Goal: Task Accomplishment & Management: Manage account settings

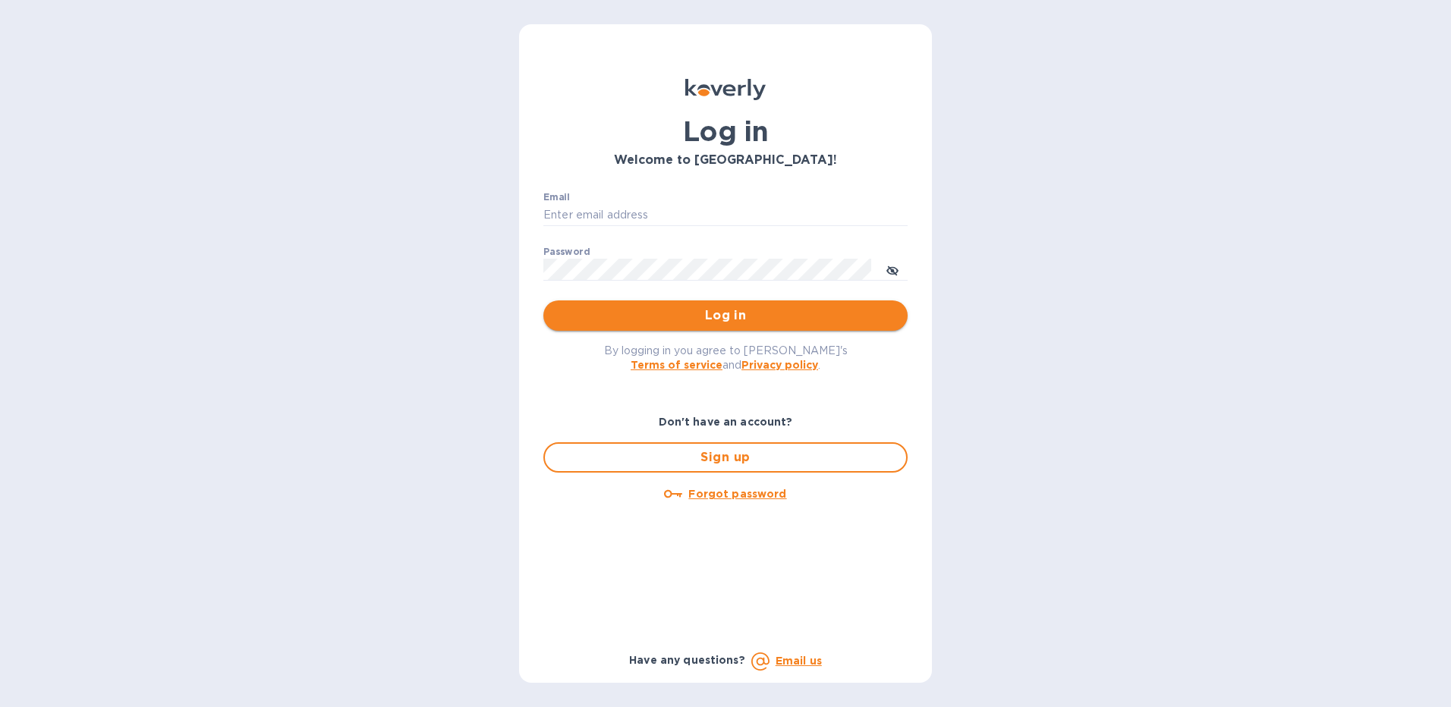
type input "[EMAIL_ADDRESS][DOMAIN_NAME]"
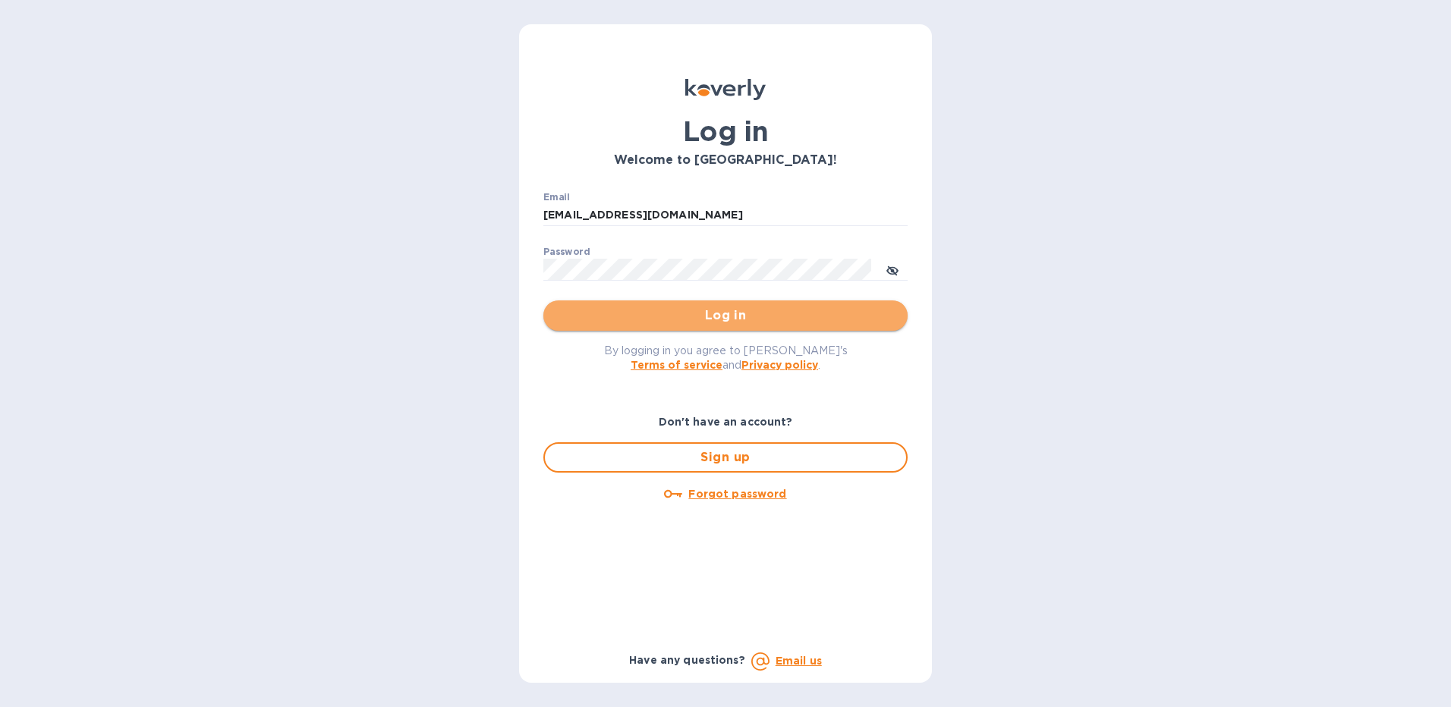
click at [699, 316] on span "Log in" at bounding box center [725, 315] width 340 height 18
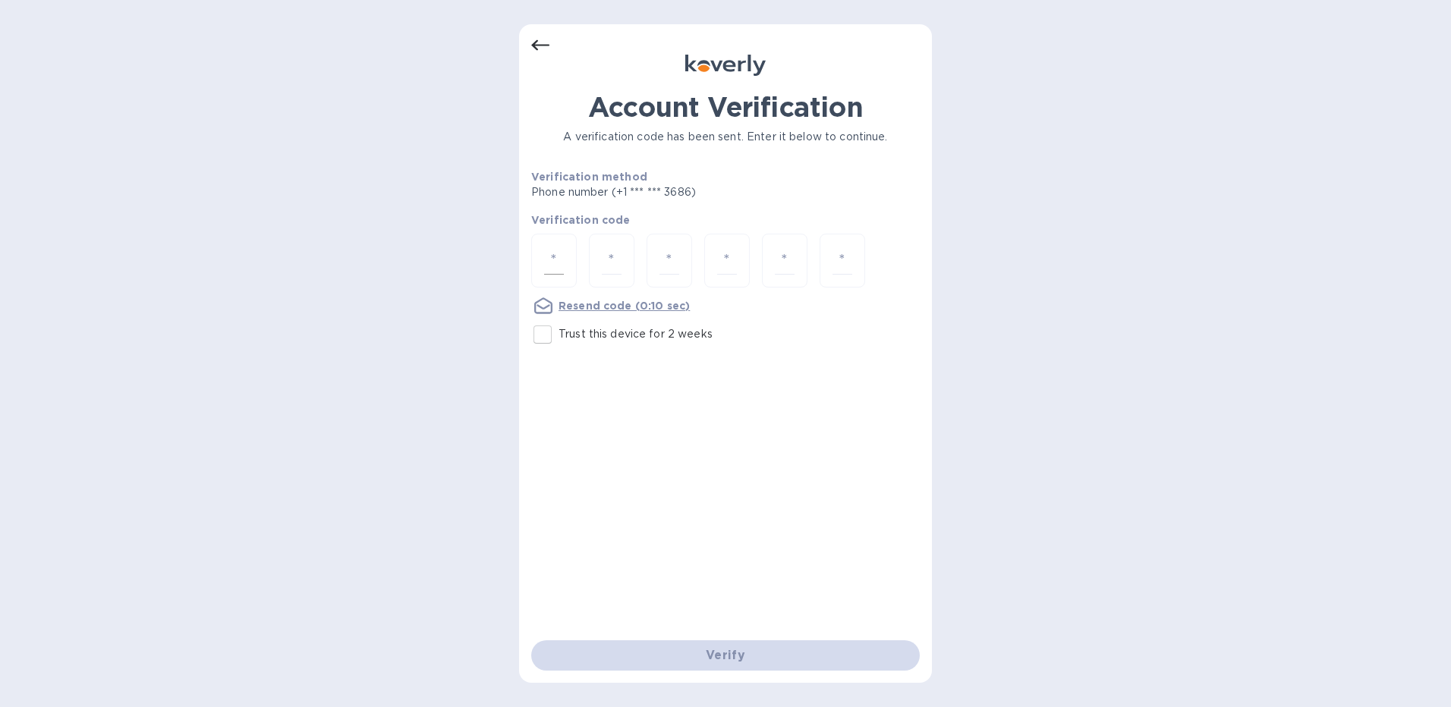
click at [552, 264] on input "number" at bounding box center [554, 261] width 20 height 28
type input "3"
type input "6"
type input "1"
type input "8"
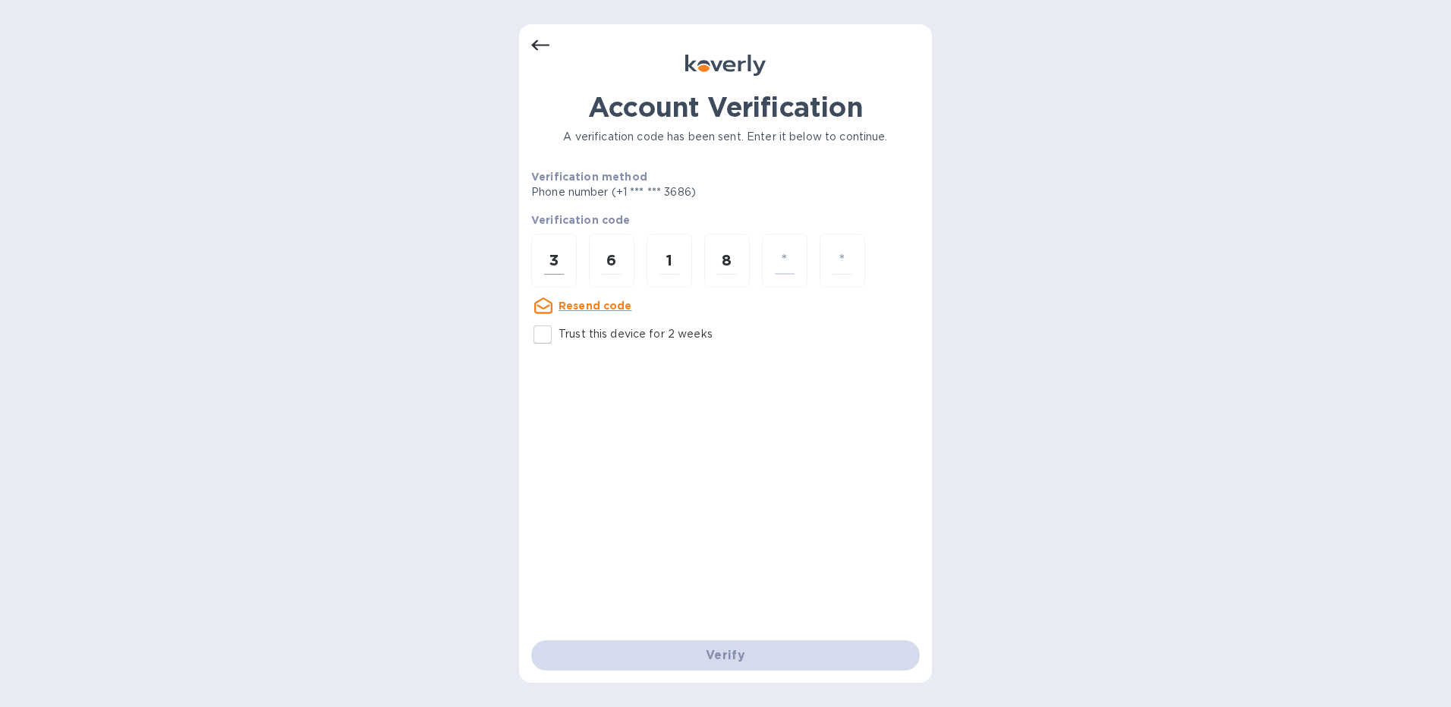
type input "4"
type input "5"
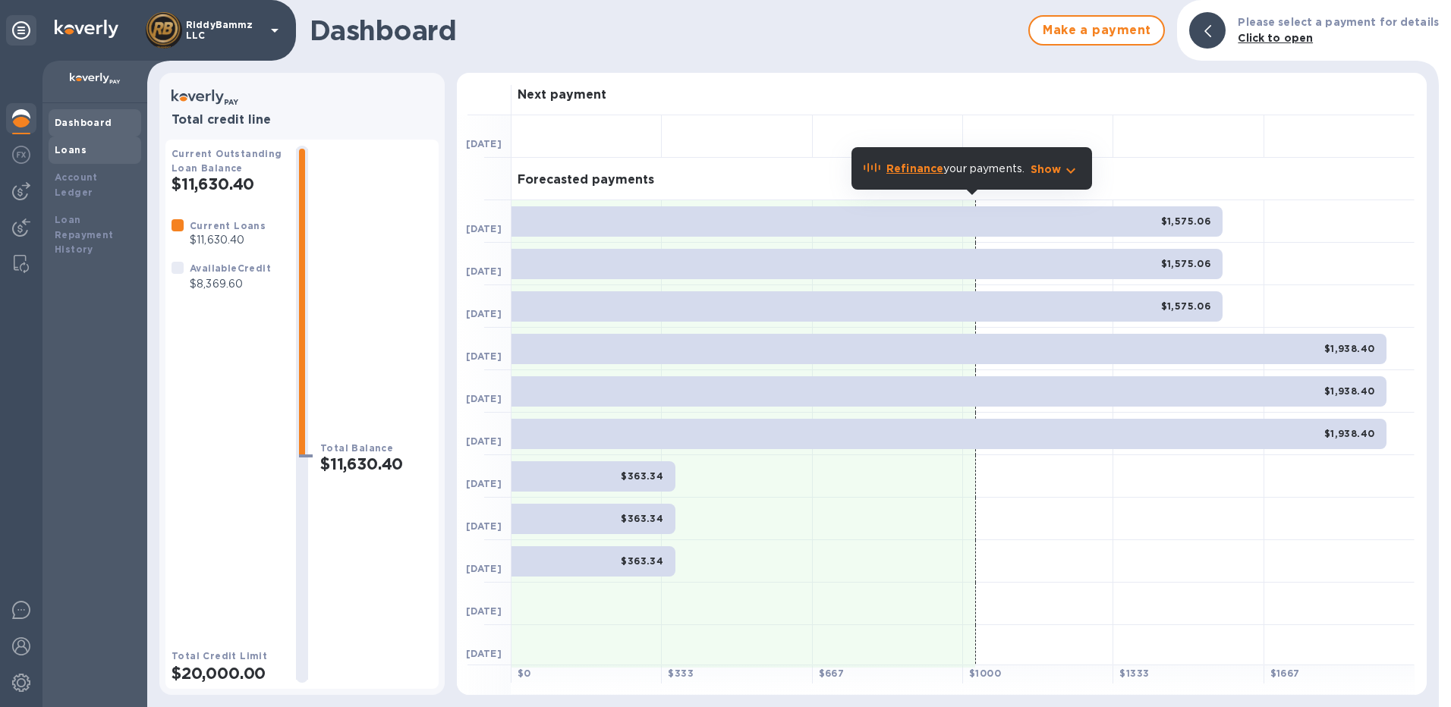
click at [86, 149] on div "Loans" at bounding box center [95, 150] width 80 height 15
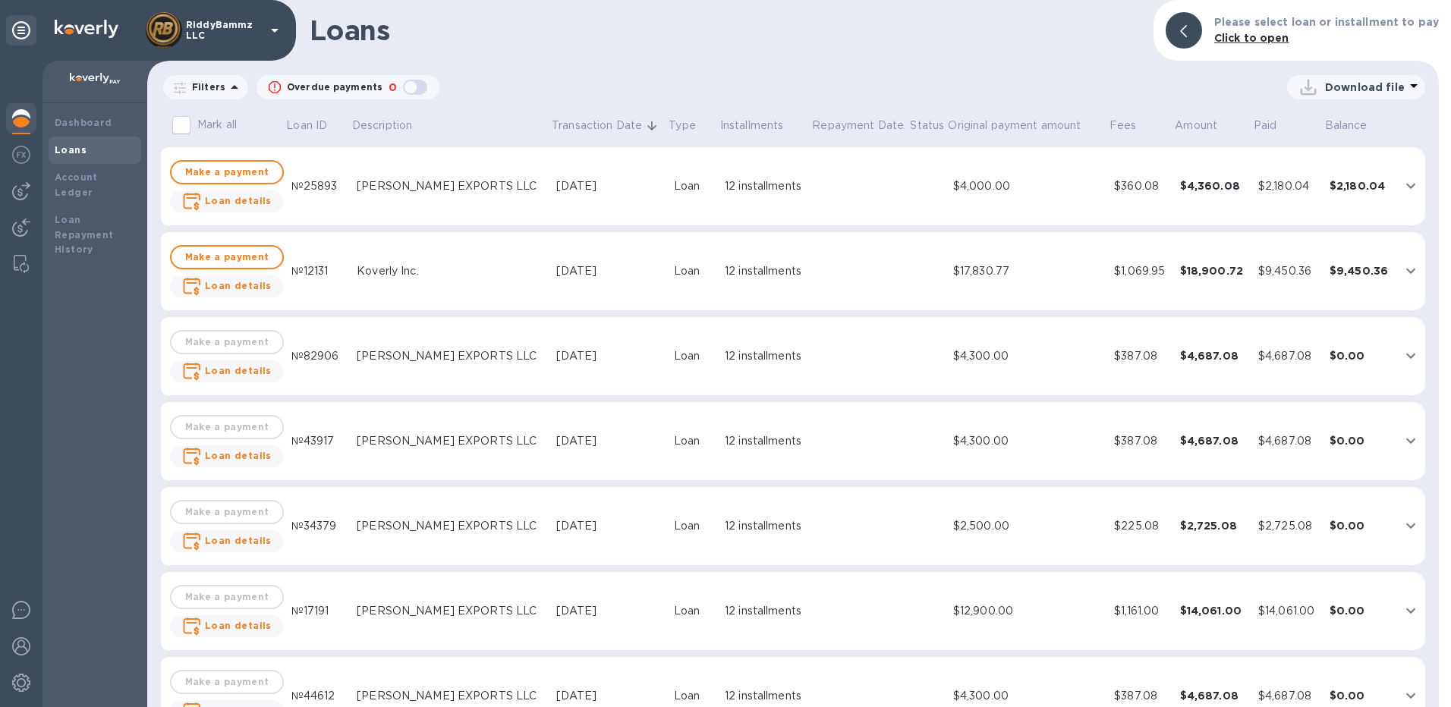
click at [1403, 179] on icon "expand row" at bounding box center [1410, 186] width 18 height 18
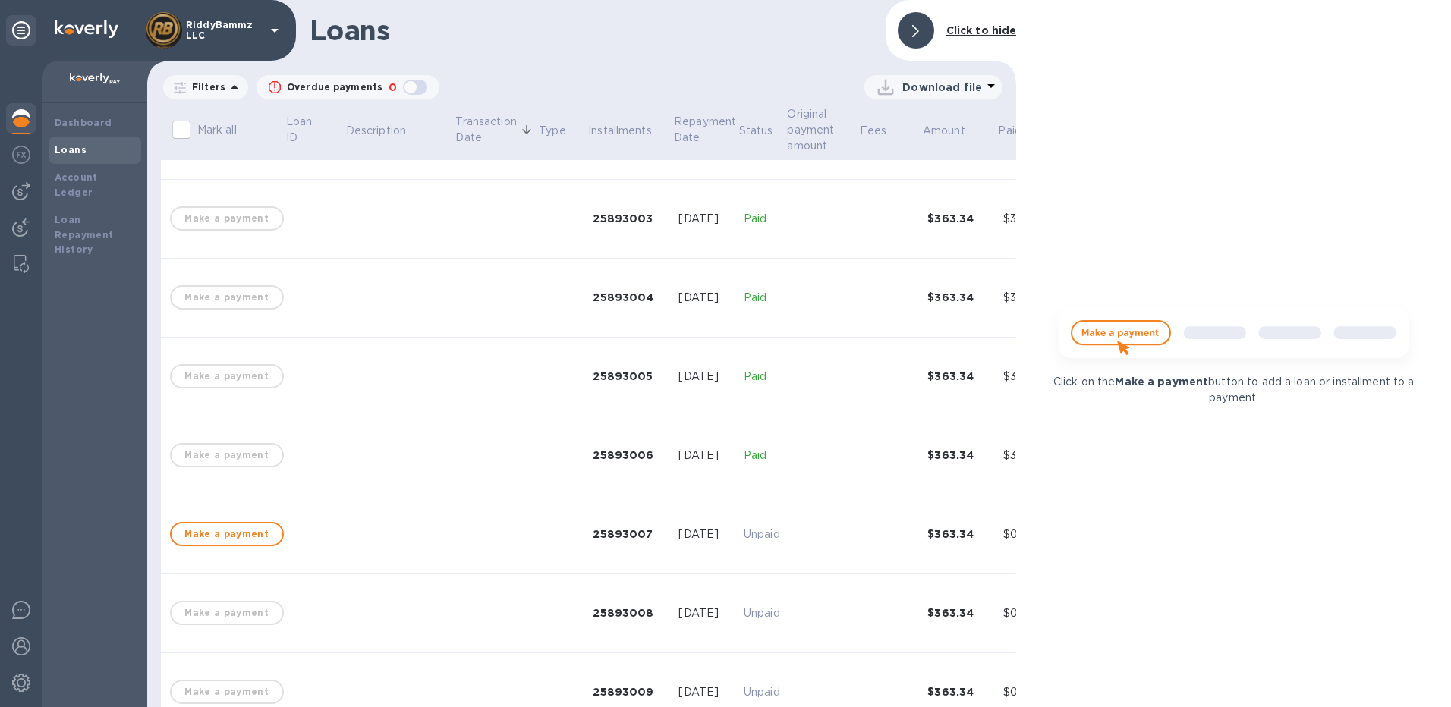
scroll to position [152, 0]
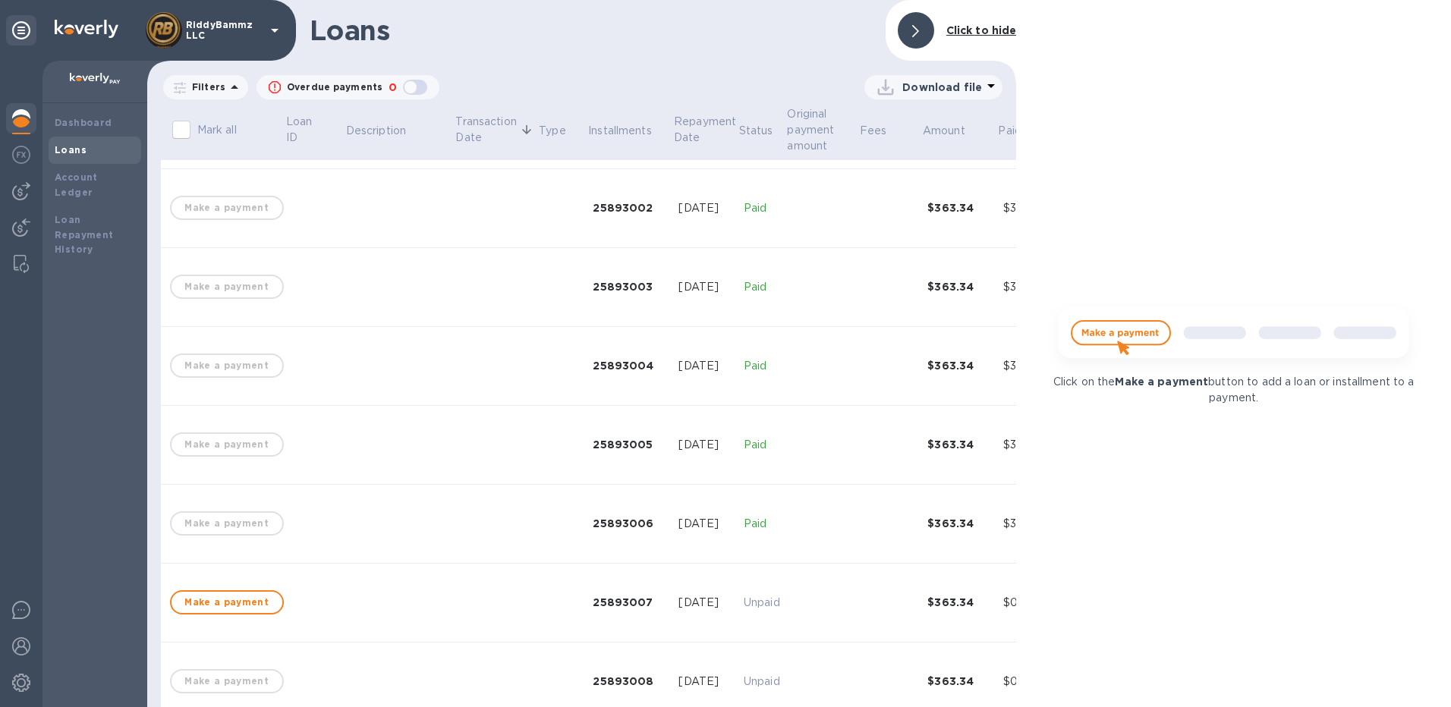
click at [914, 29] on icon at bounding box center [915, 31] width 7 height 12
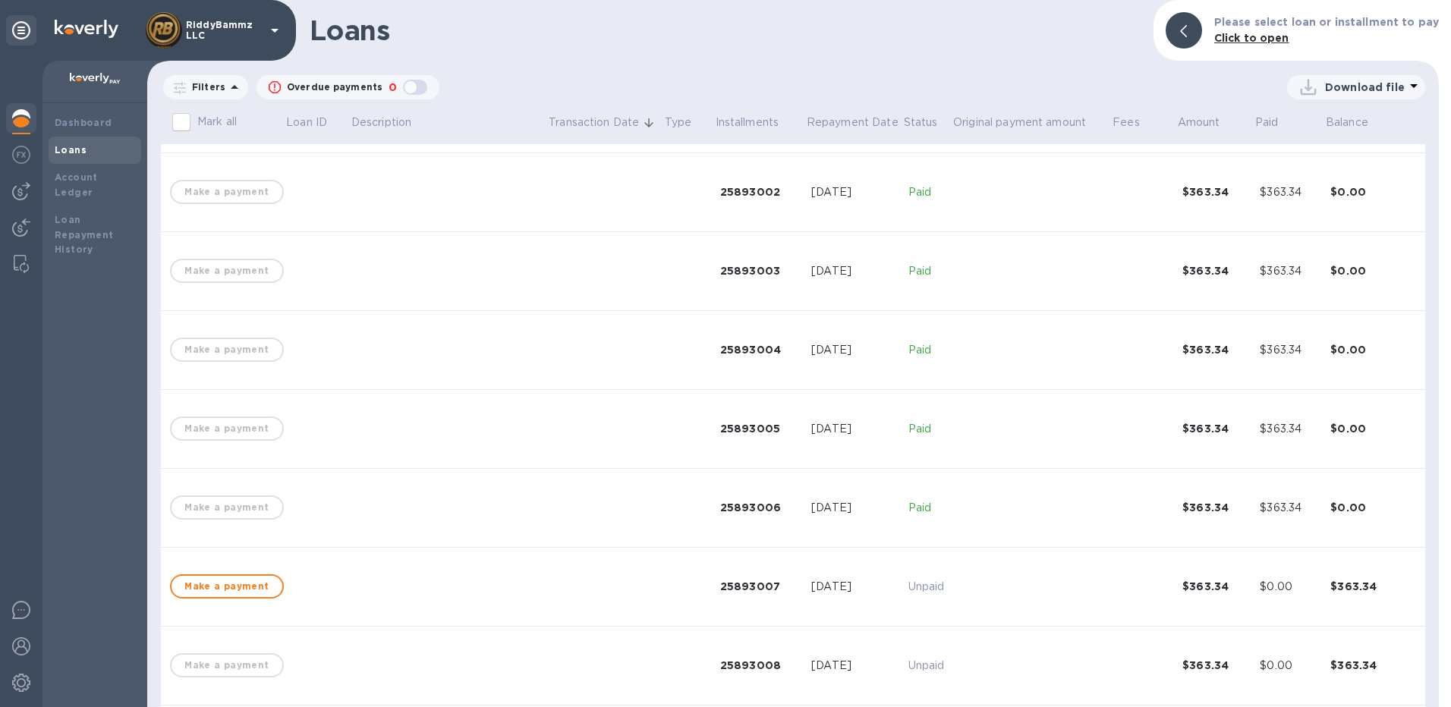
scroll to position [136, 0]
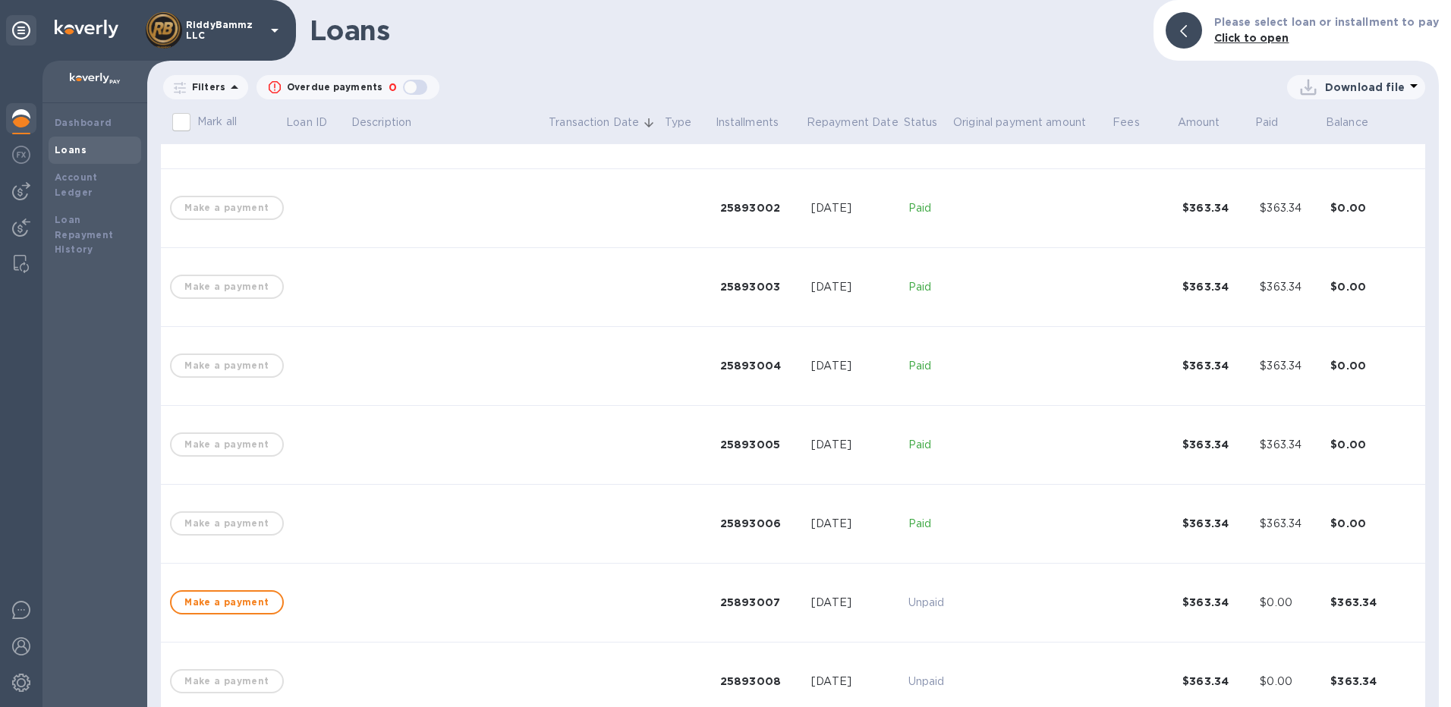
click at [77, 146] on b "Loans" at bounding box center [71, 149] width 32 height 11
click at [83, 115] on div "Dashboard" at bounding box center [95, 122] width 80 height 15
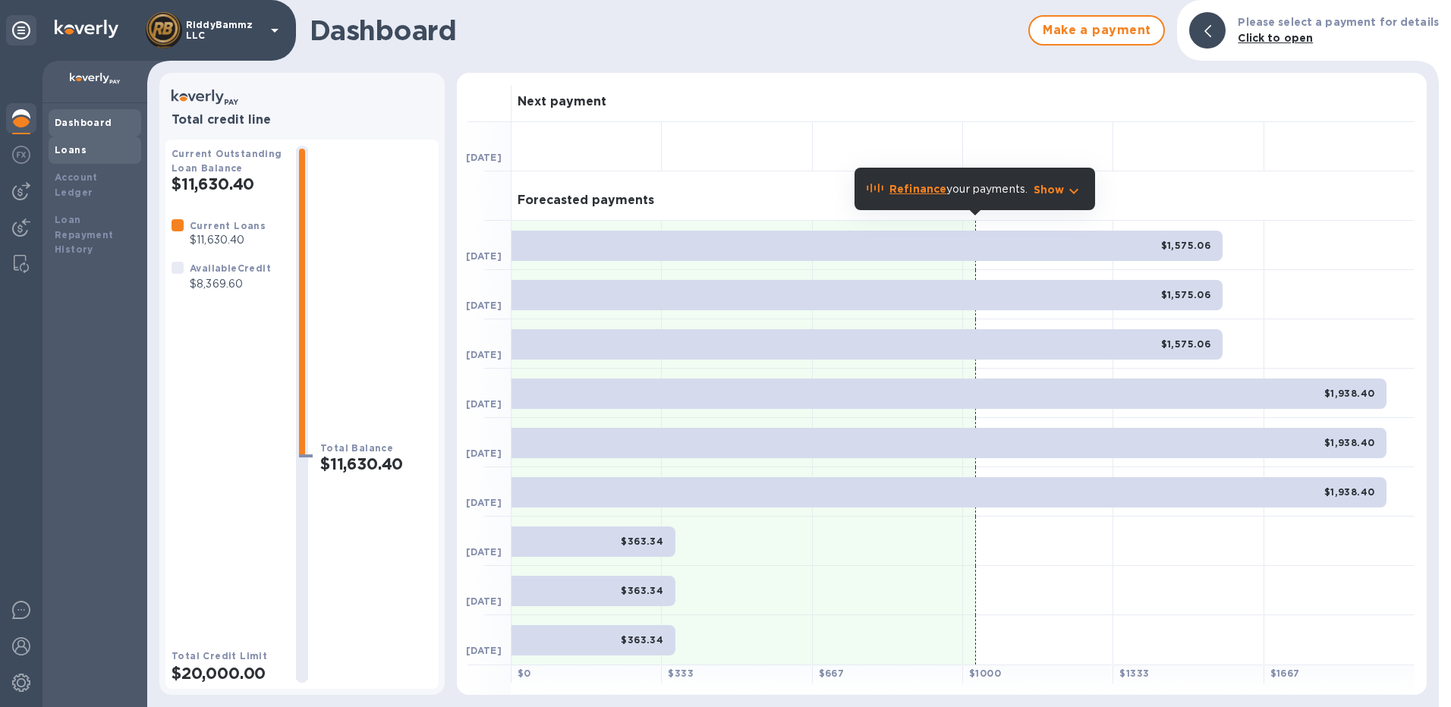
click at [81, 152] on b "Loans" at bounding box center [71, 149] width 32 height 11
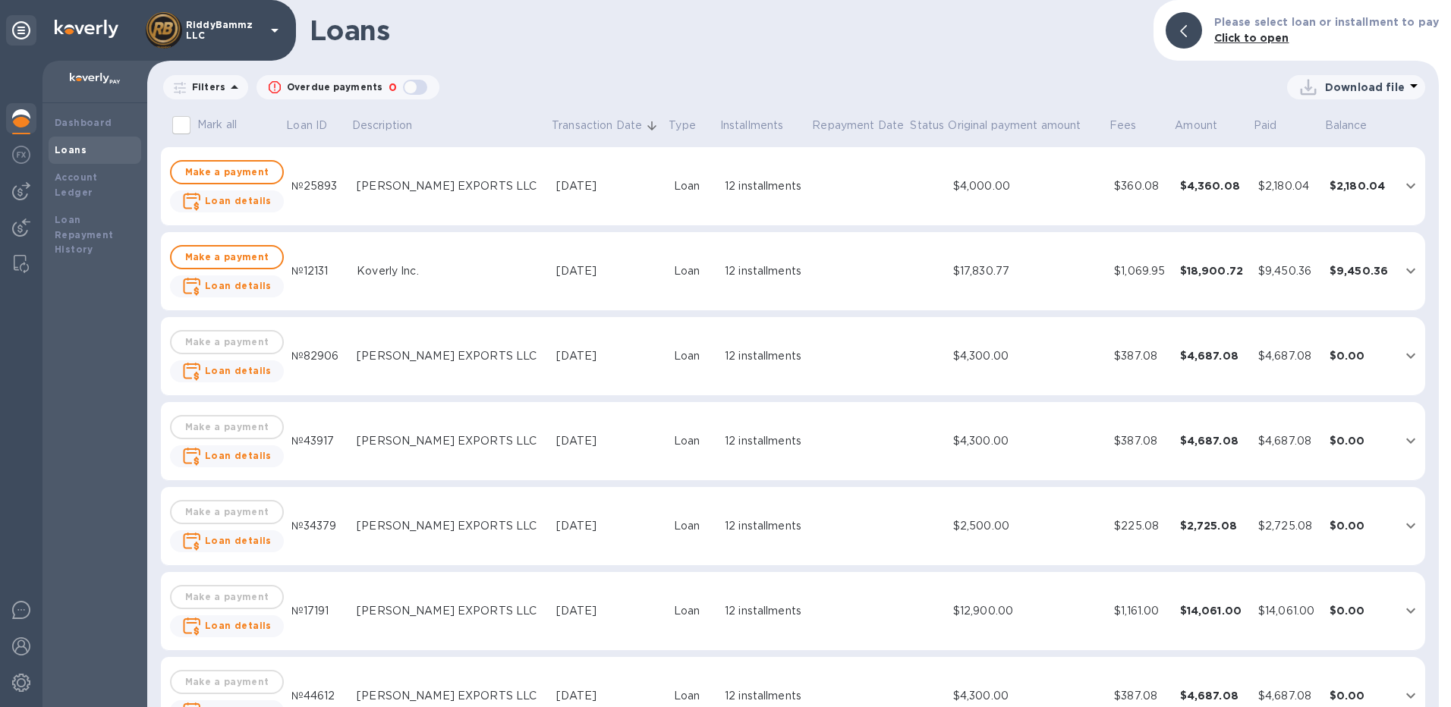
click at [1401, 264] on icon "expand row" at bounding box center [1410, 271] width 18 height 18
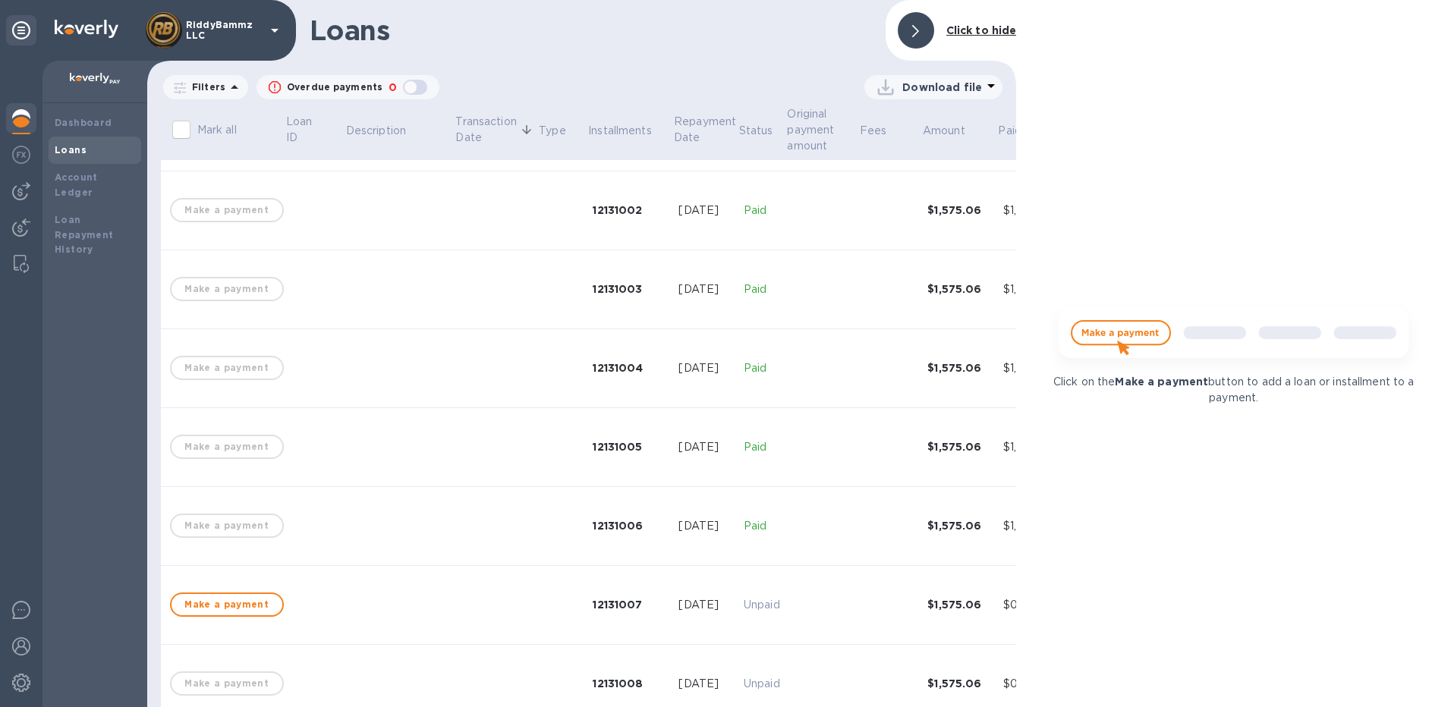
scroll to position [303, 0]
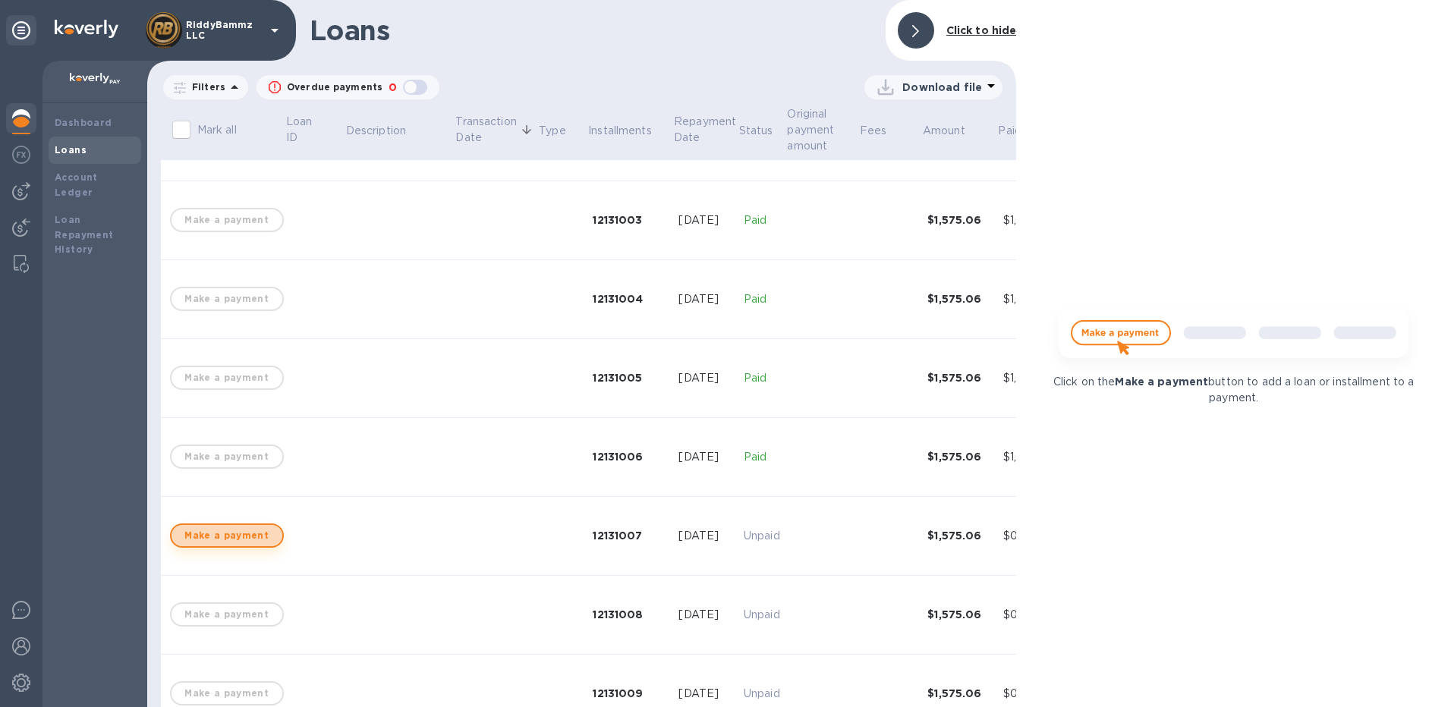
click at [252, 535] on span "Make a payment" at bounding box center [227, 536] width 86 height 18
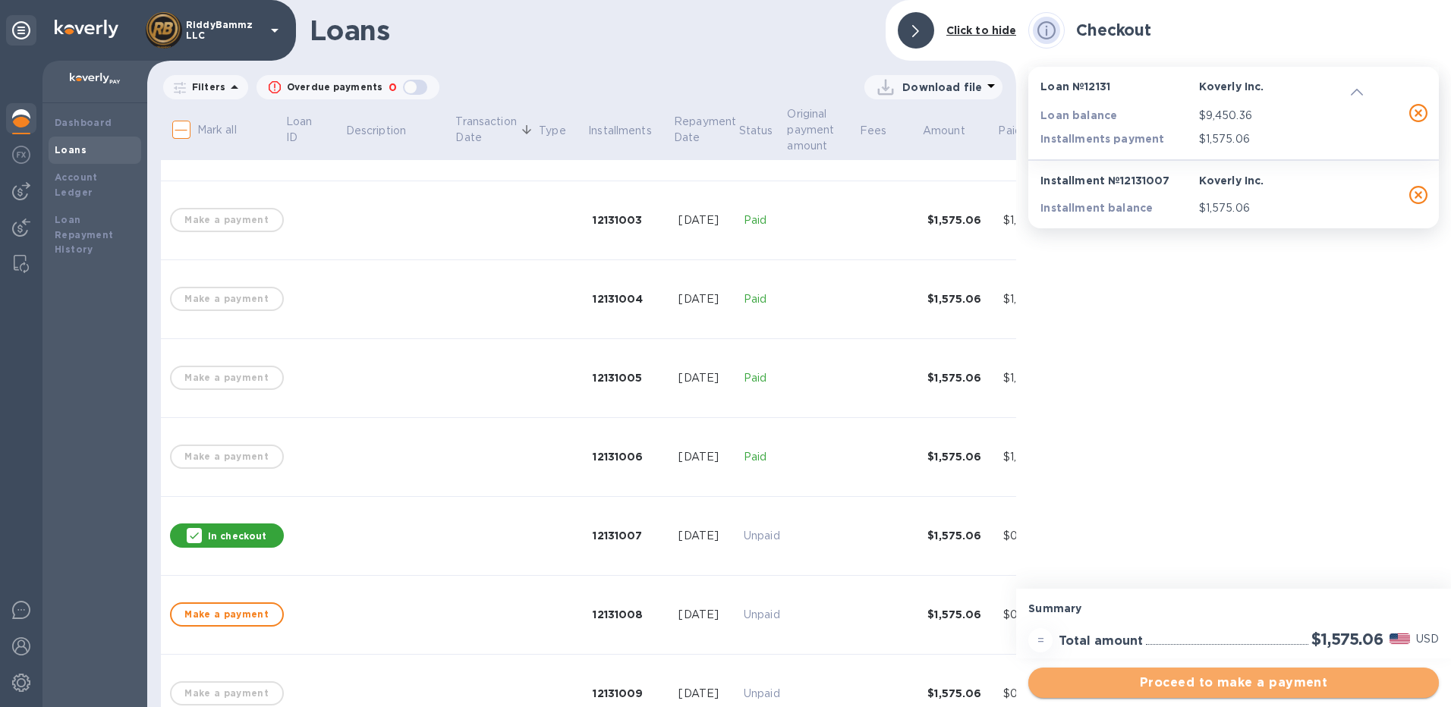
click at [1196, 681] on span "Proceed to make a payment" at bounding box center [1233, 683] width 386 height 18
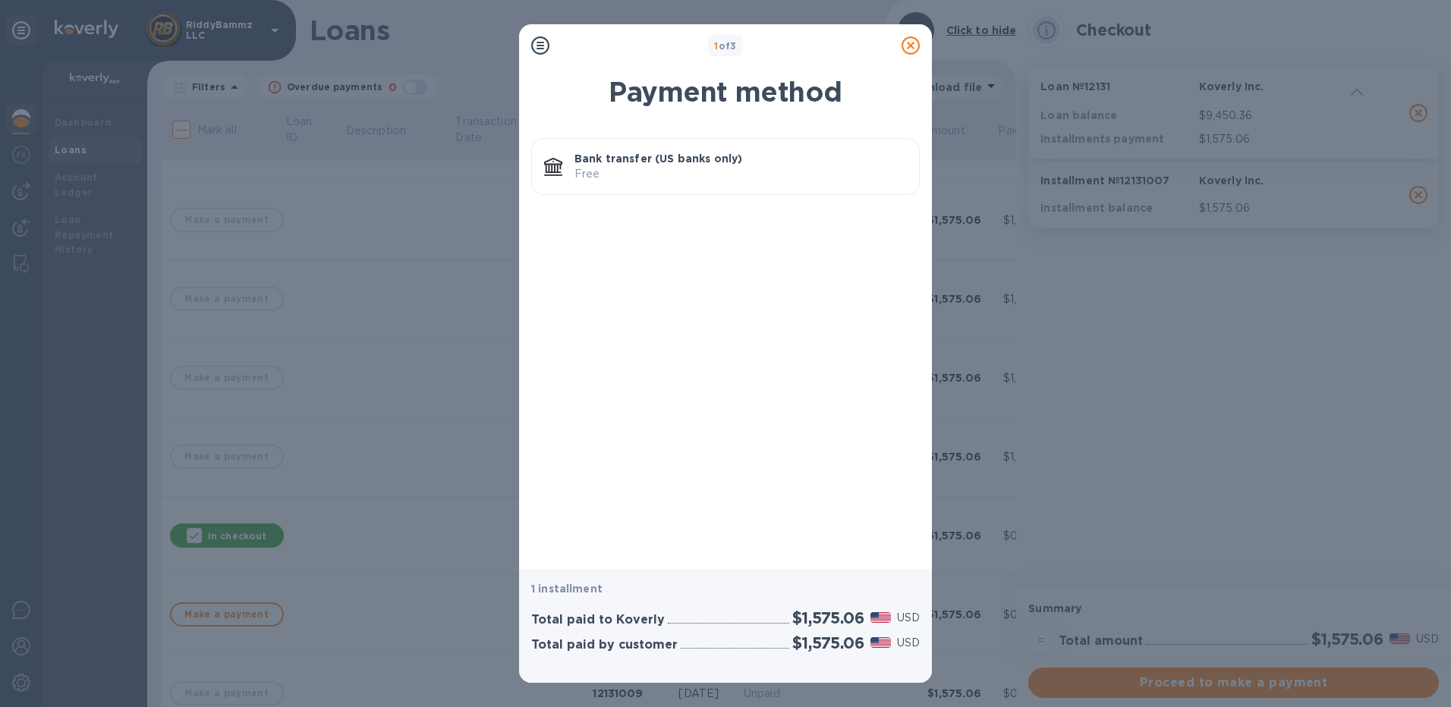
click at [618, 157] on p "Bank transfer (US banks only)" at bounding box center [740, 158] width 332 height 15
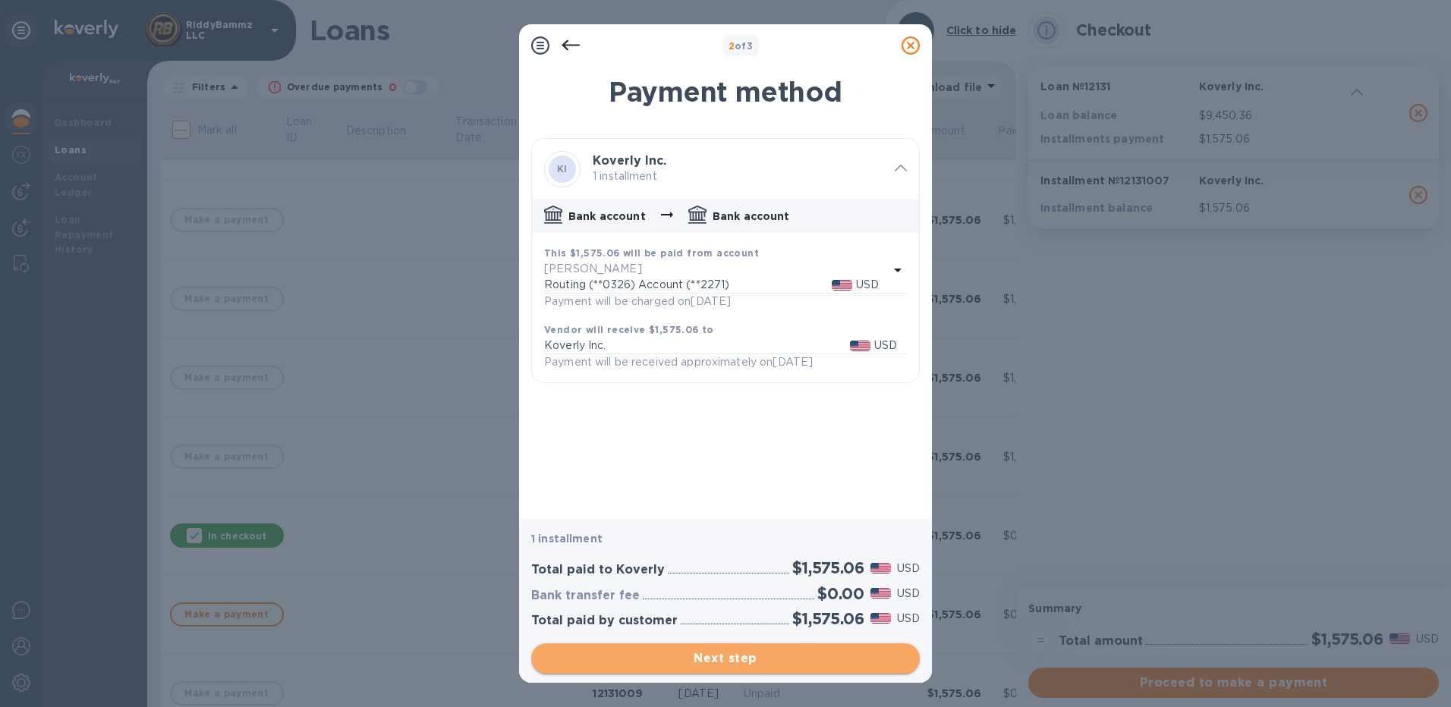
click at [717, 664] on span "Next step" at bounding box center [725, 658] width 364 height 18
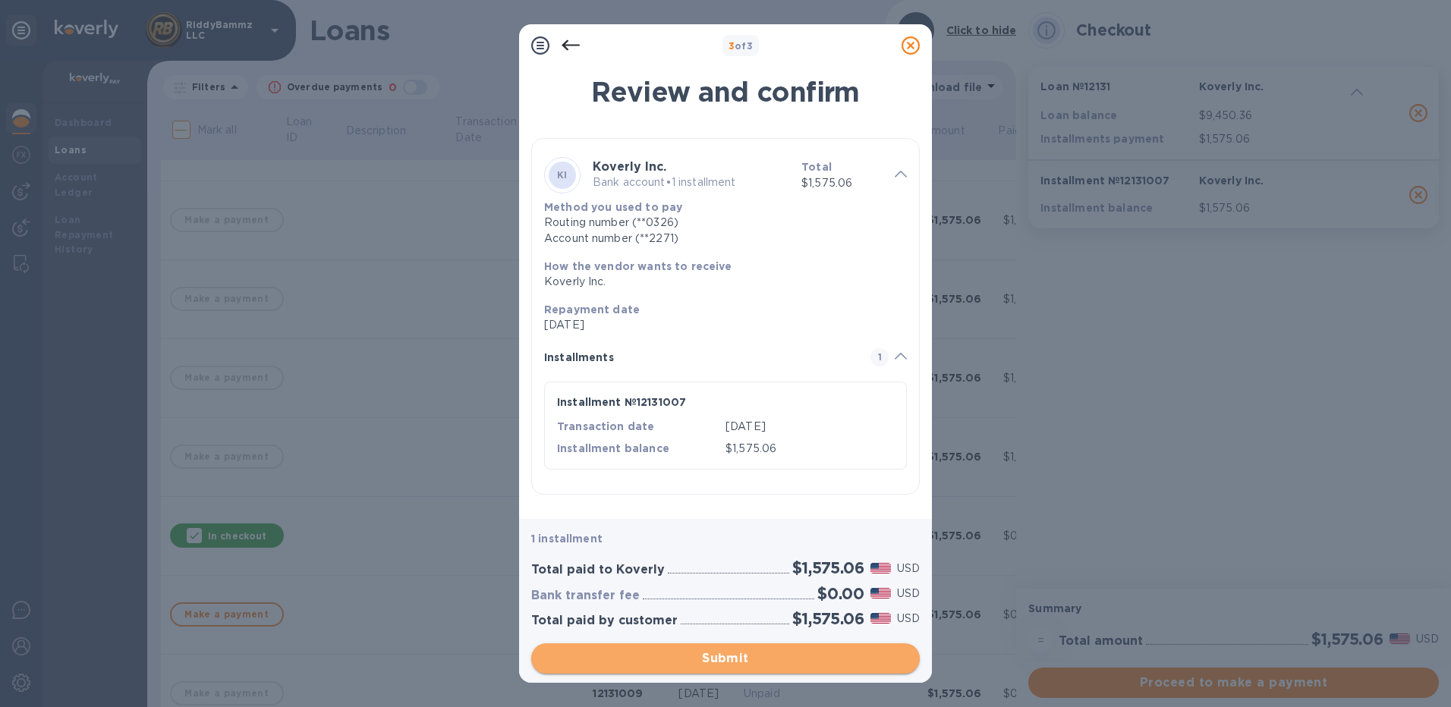
click at [721, 657] on span "Submit" at bounding box center [725, 658] width 364 height 18
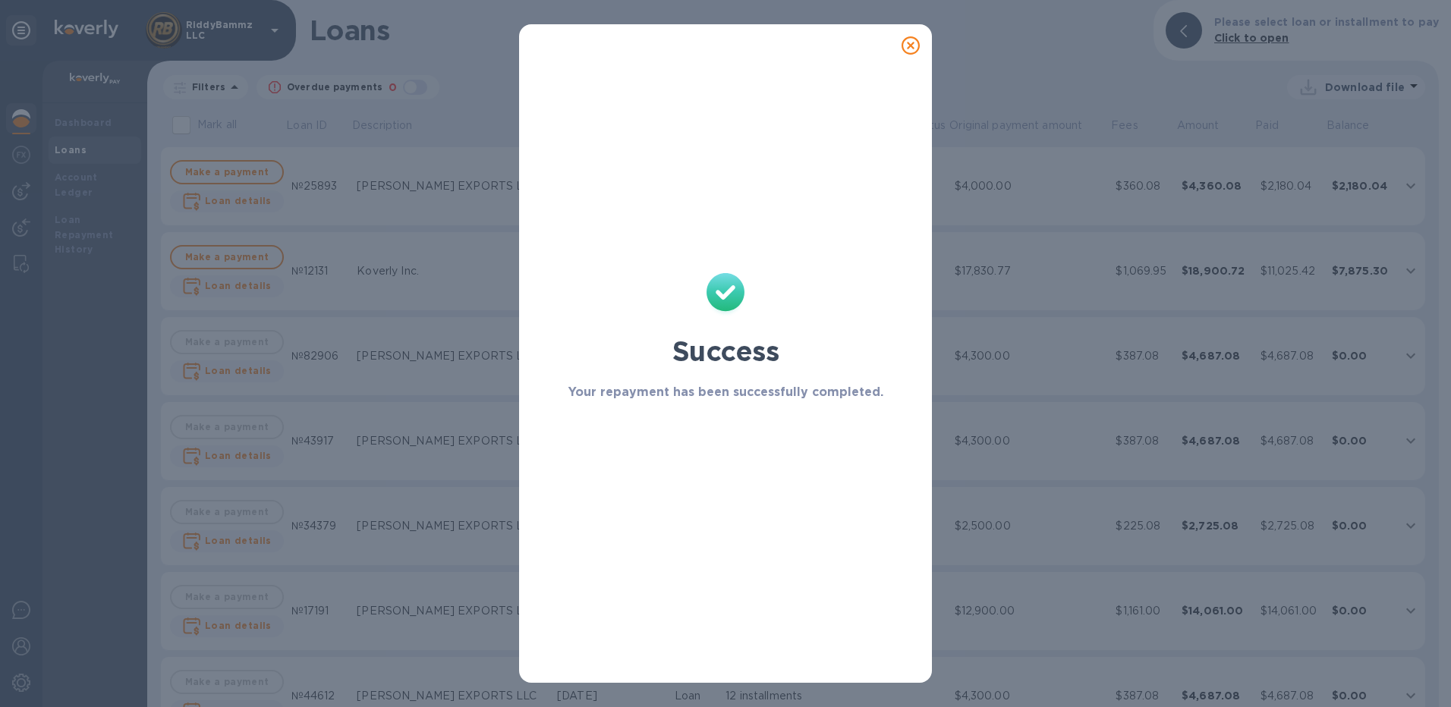
click at [909, 46] on icon at bounding box center [910, 45] width 18 height 18
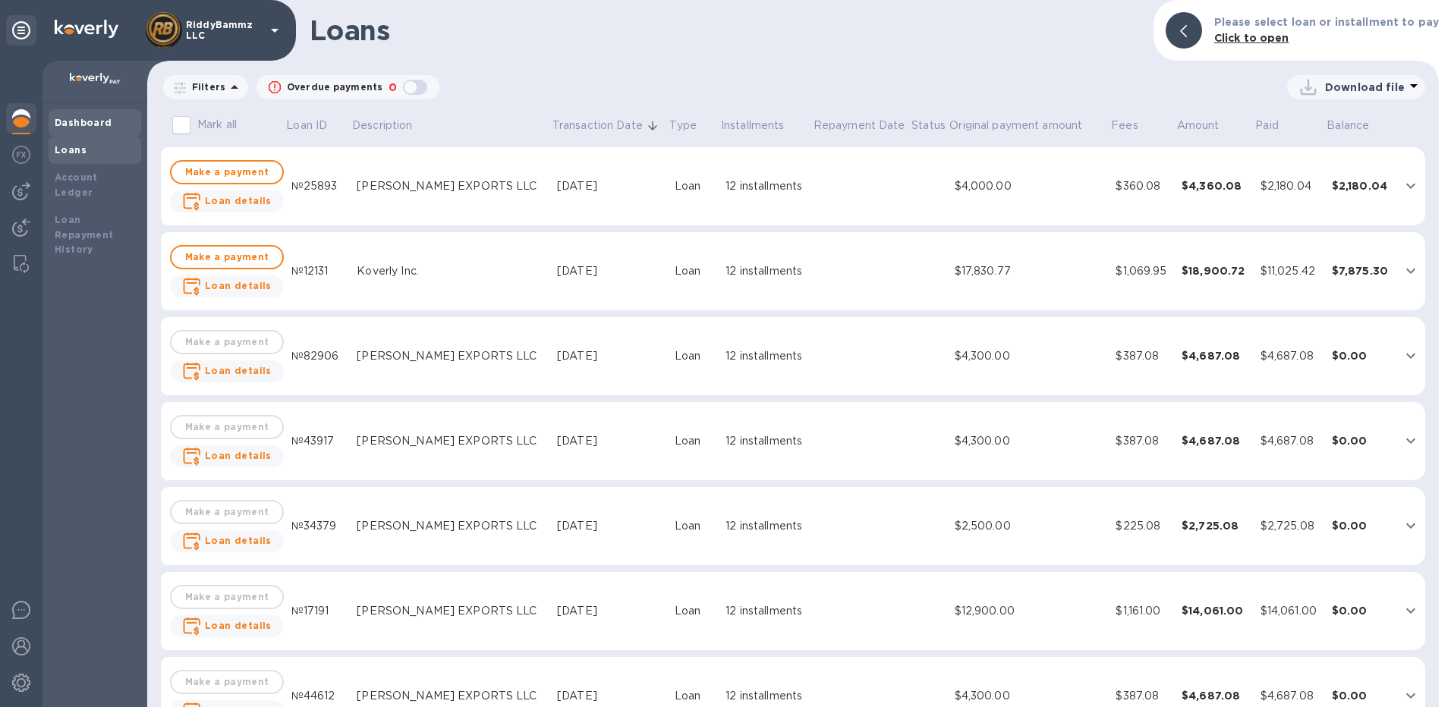
click at [83, 124] on b "Dashboard" at bounding box center [84, 122] width 58 height 11
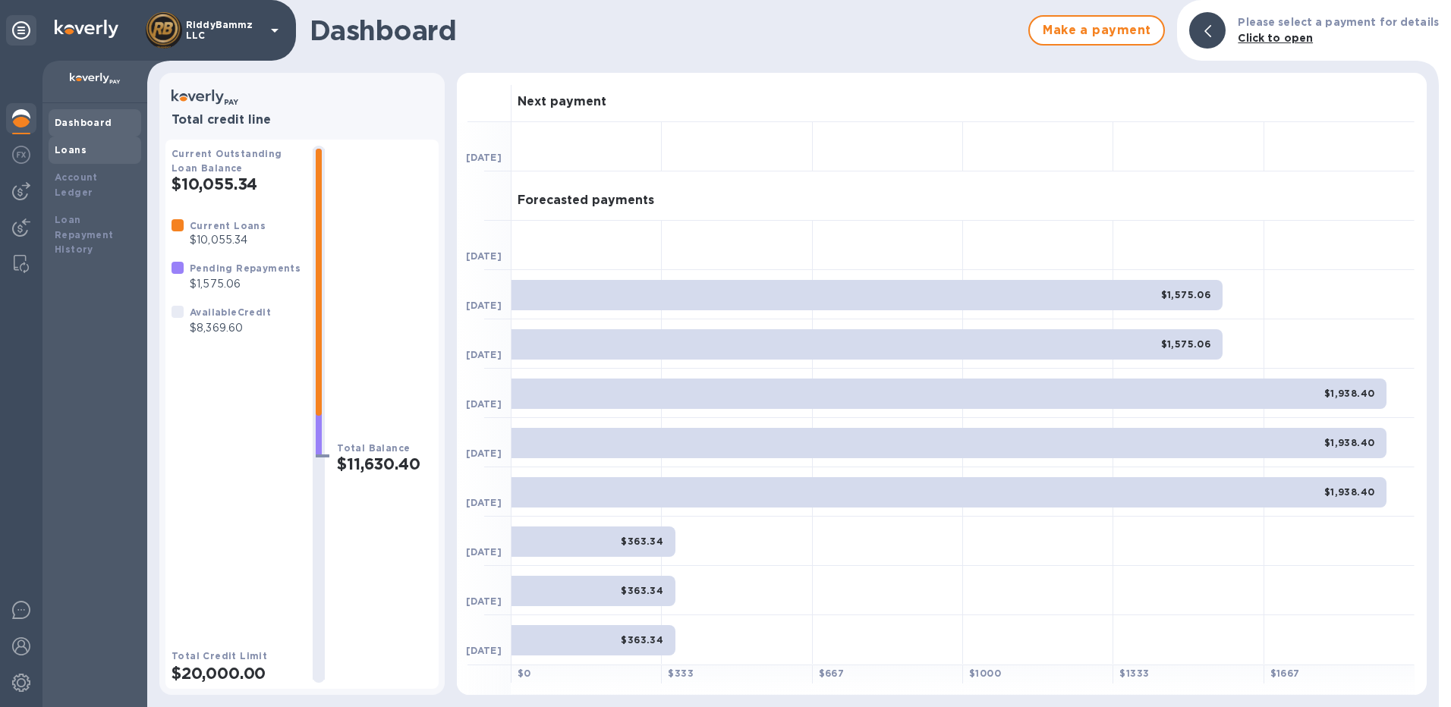
click at [77, 147] on b "Loans" at bounding box center [71, 149] width 32 height 11
